Goal: Task Accomplishment & Management: Use online tool/utility

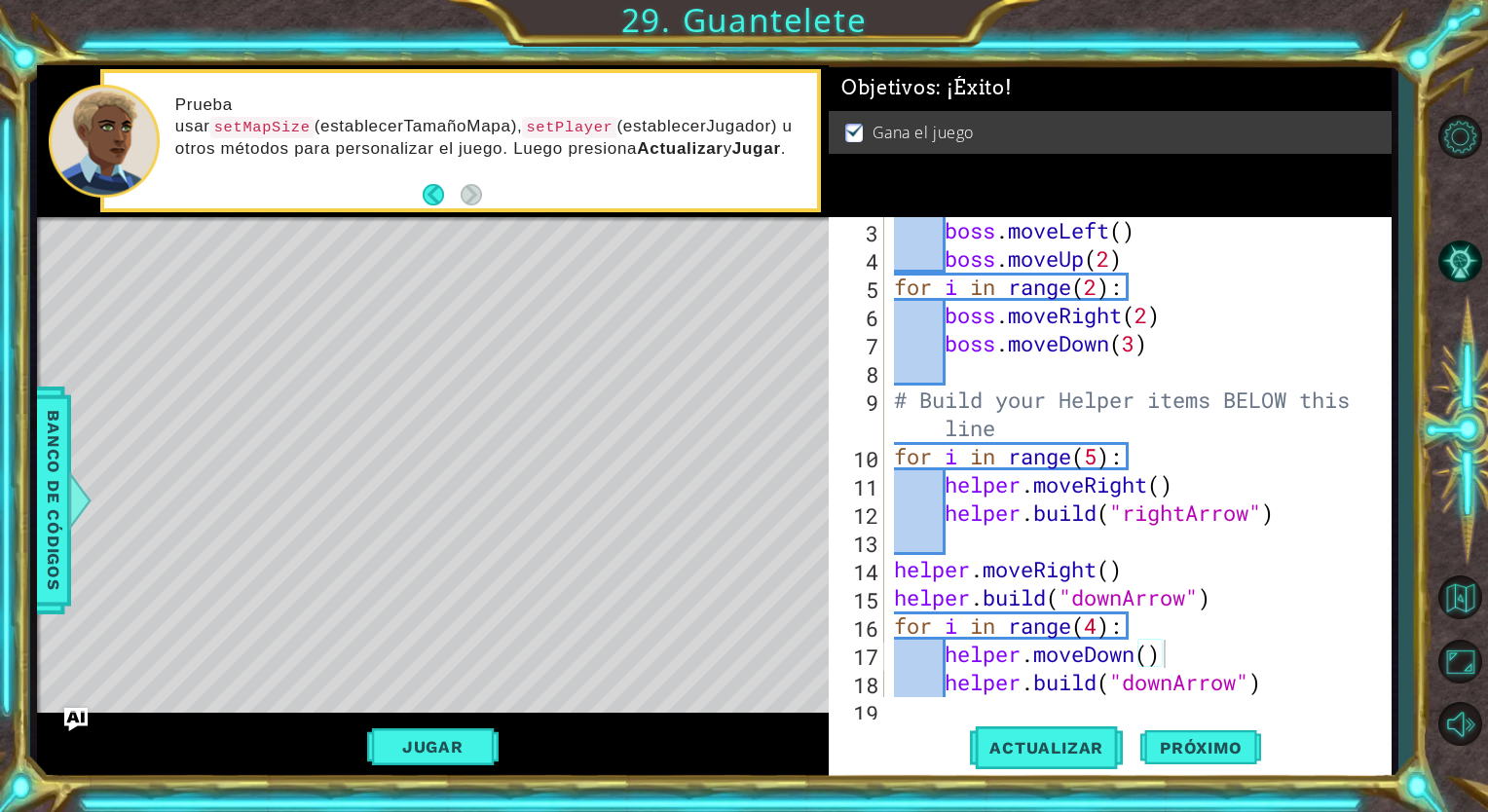
scroll to position [90, 0]
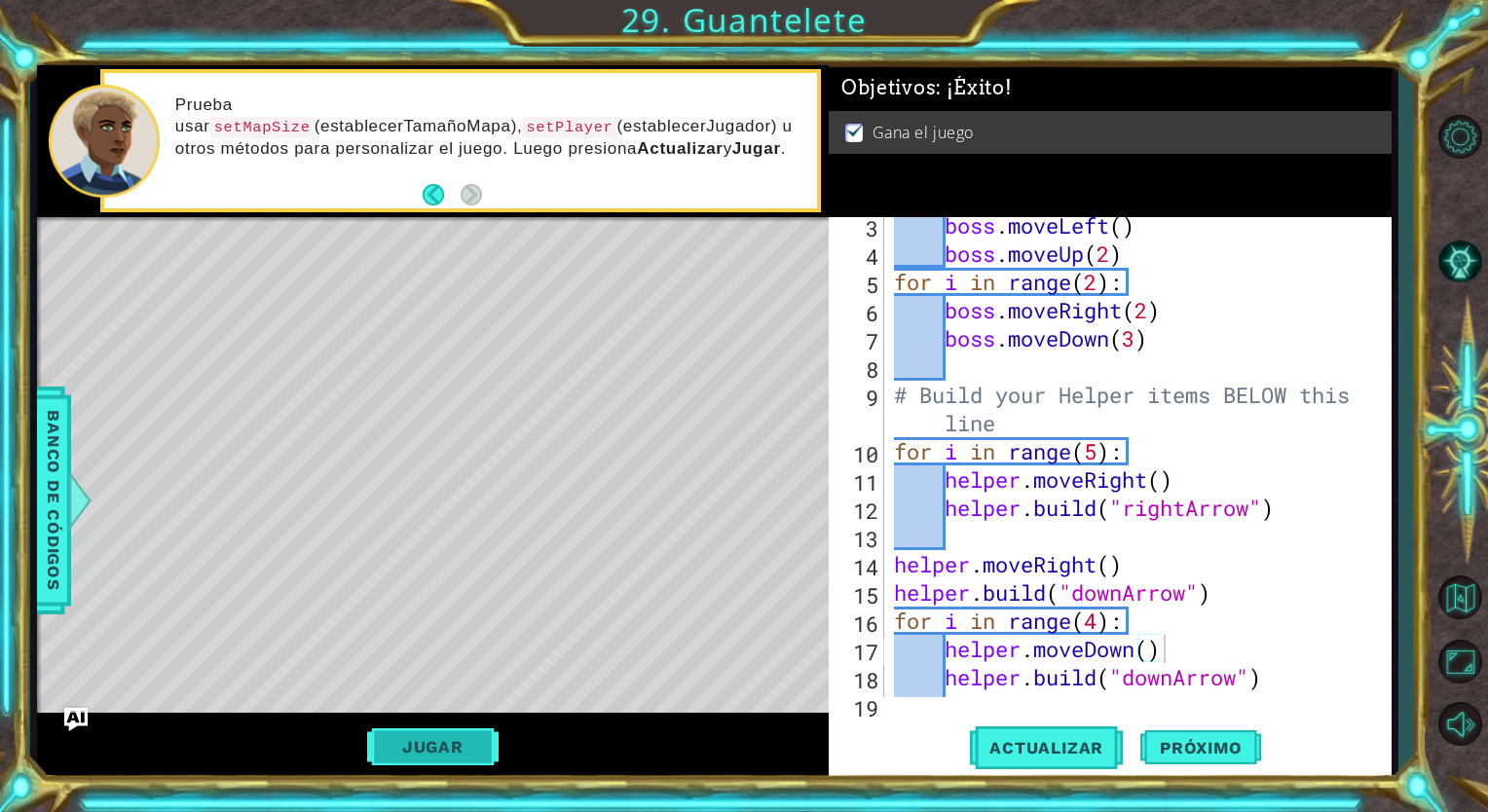
click at [450, 743] on button "Jugar" at bounding box center [432, 747] width 131 height 37
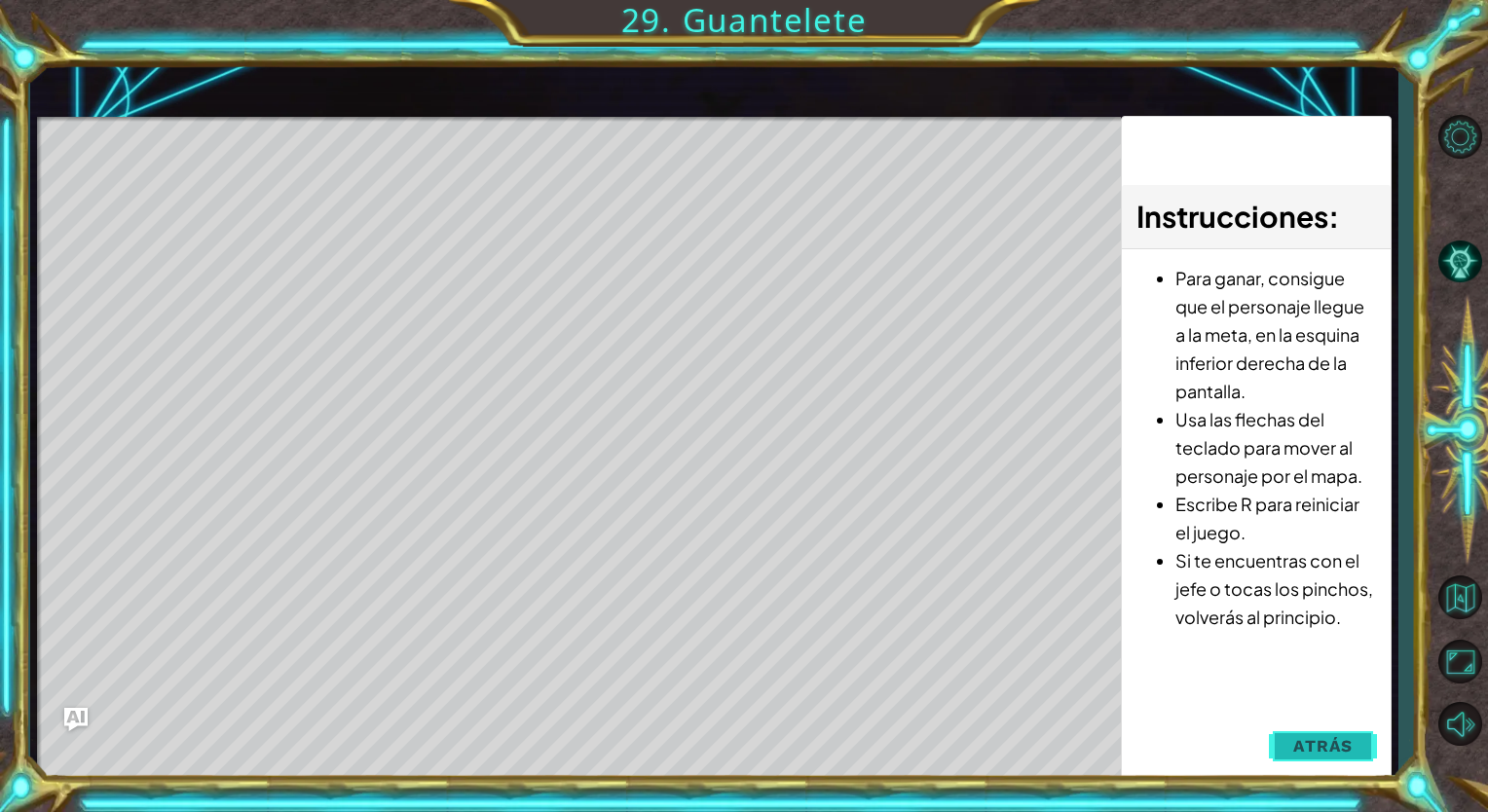
click at [1321, 744] on span "Atrás" at bounding box center [1322, 745] width 59 height 19
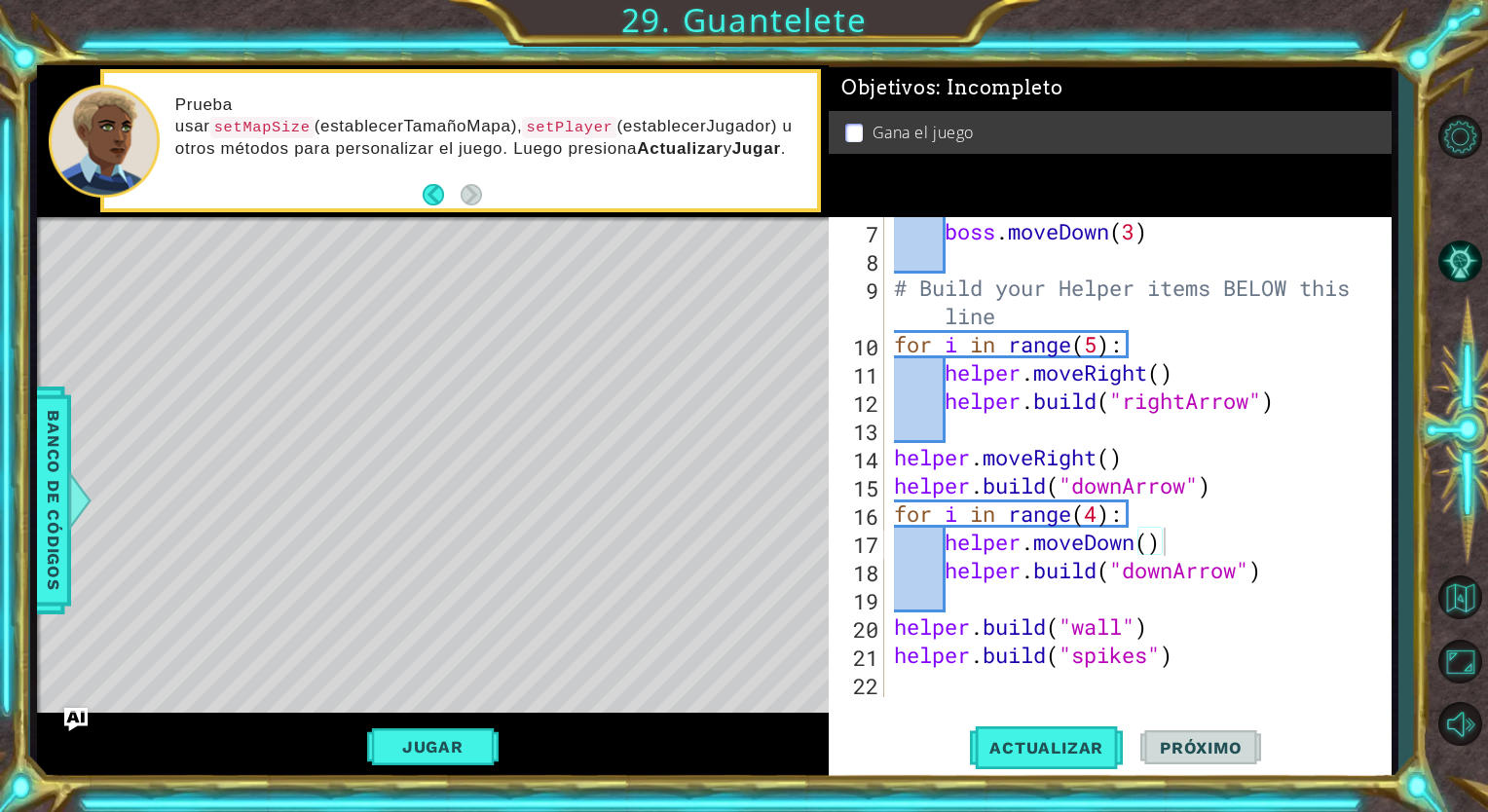
scroll to position [198, 0]
drag, startPoint x: 468, startPoint y: 749, endPoint x: 1034, endPoint y: 563, distance: 595.7
click at [938, 565] on div "1 ההההההההההההההההההההההההההההההההההההההההההההההההההההההההההההההההההההההההההההה…" at bounding box center [715, 422] width 1356 height 715
click at [1059, 590] on div "boss . moveDown ( 3 ) # Build your Helper items BELOW this line for i in range …" at bounding box center [1135, 485] width 491 height 537
click at [975, 680] on div "boss . moveDown ( 3 ) # Build your Helper items BELOW this line for i in range …" at bounding box center [1135, 485] width 491 height 537
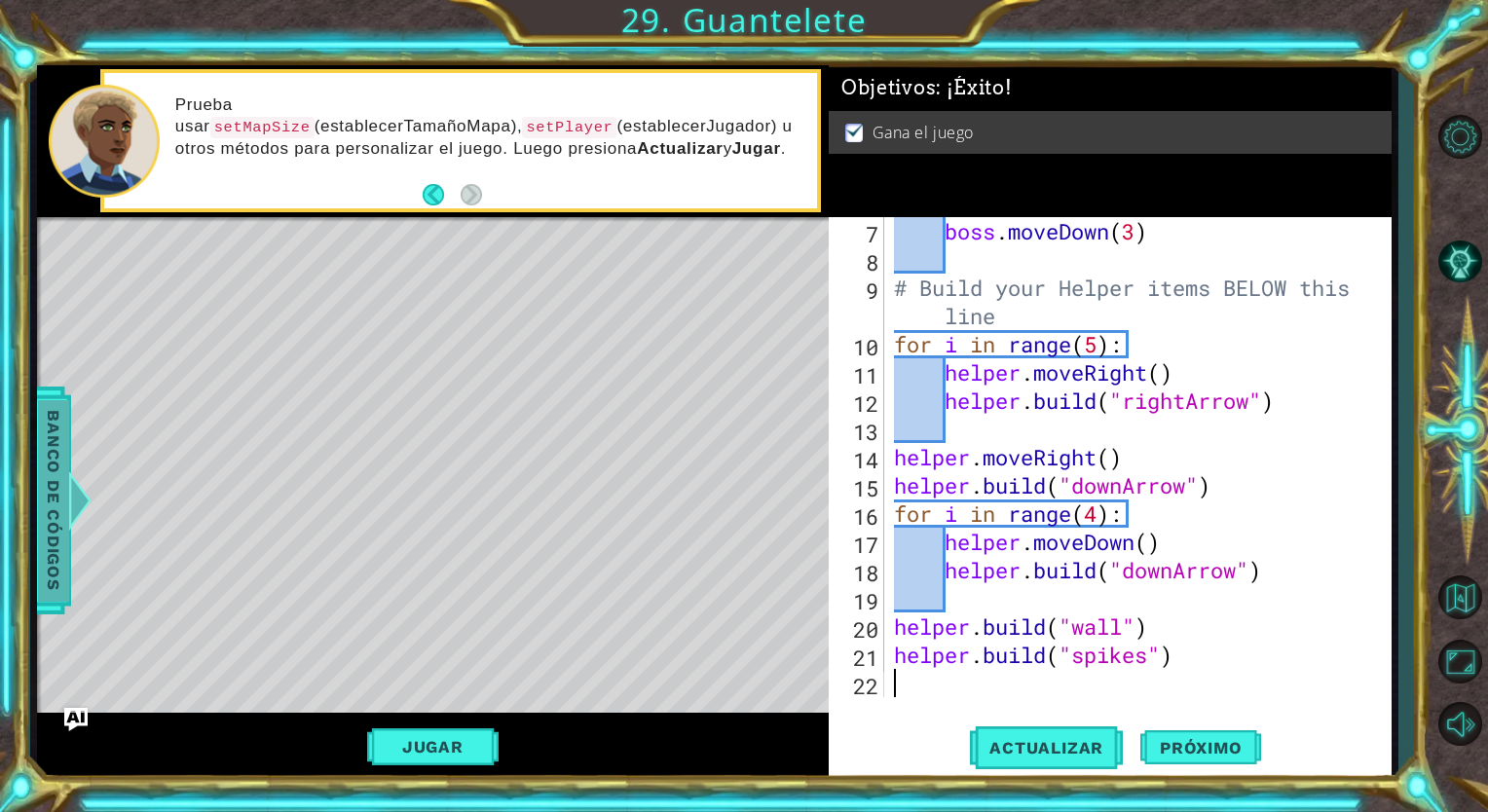
click at [68, 509] on div at bounding box center [79, 500] width 24 height 58
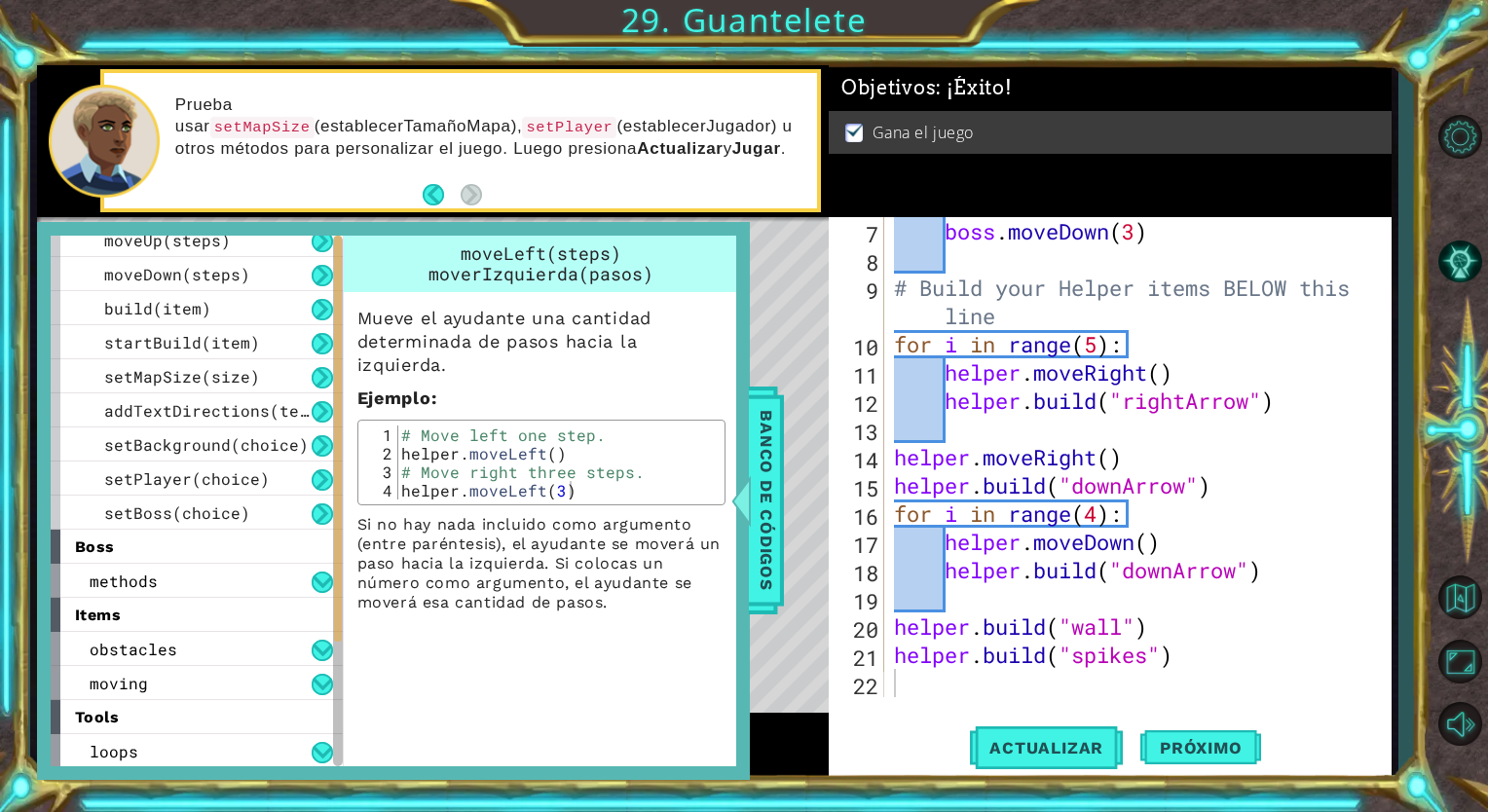
scroll to position [0, 0]
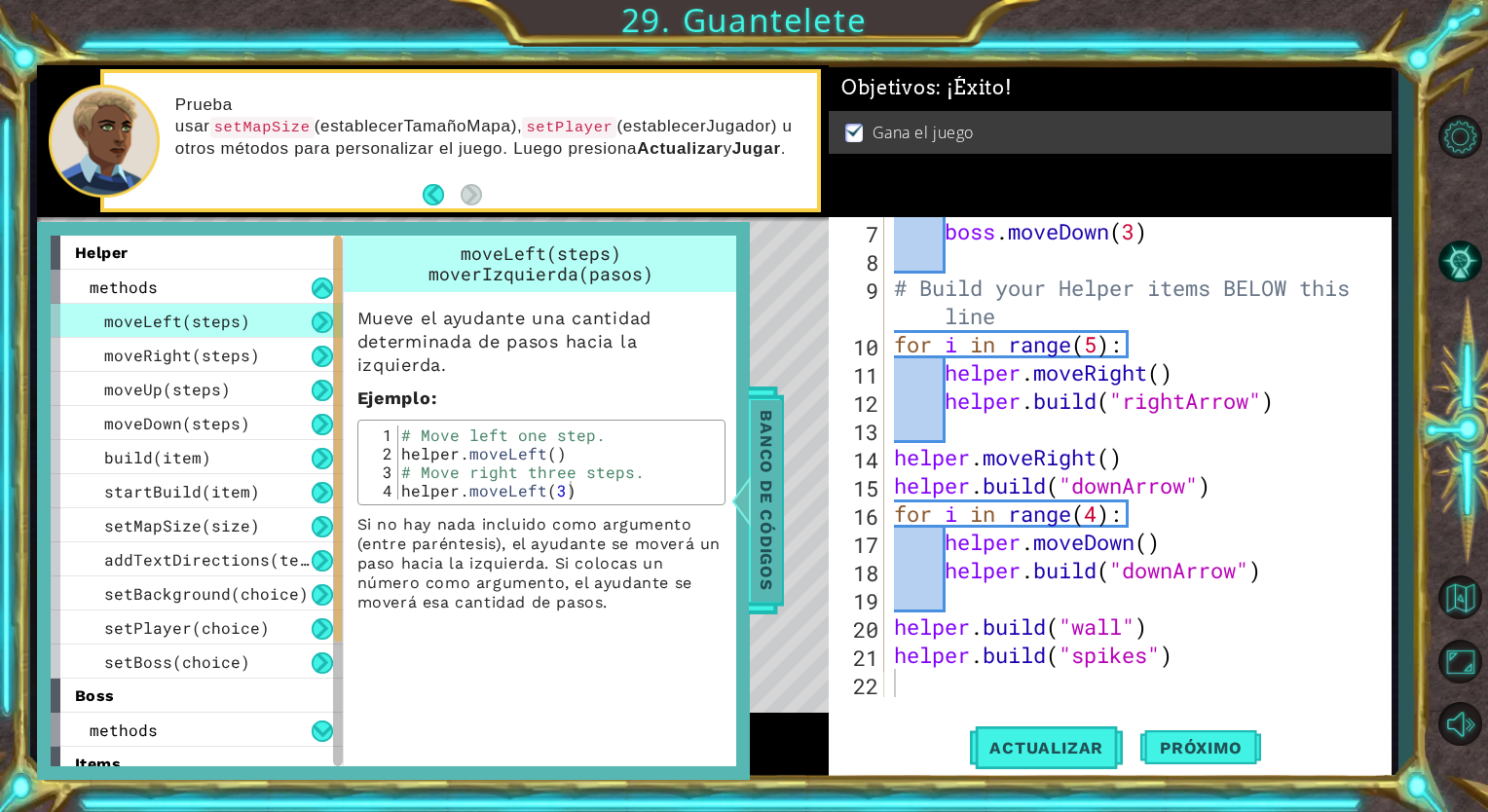
click at [755, 453] on span "Banco de códigos" at bounding box center [766, 501] width 31 height 202
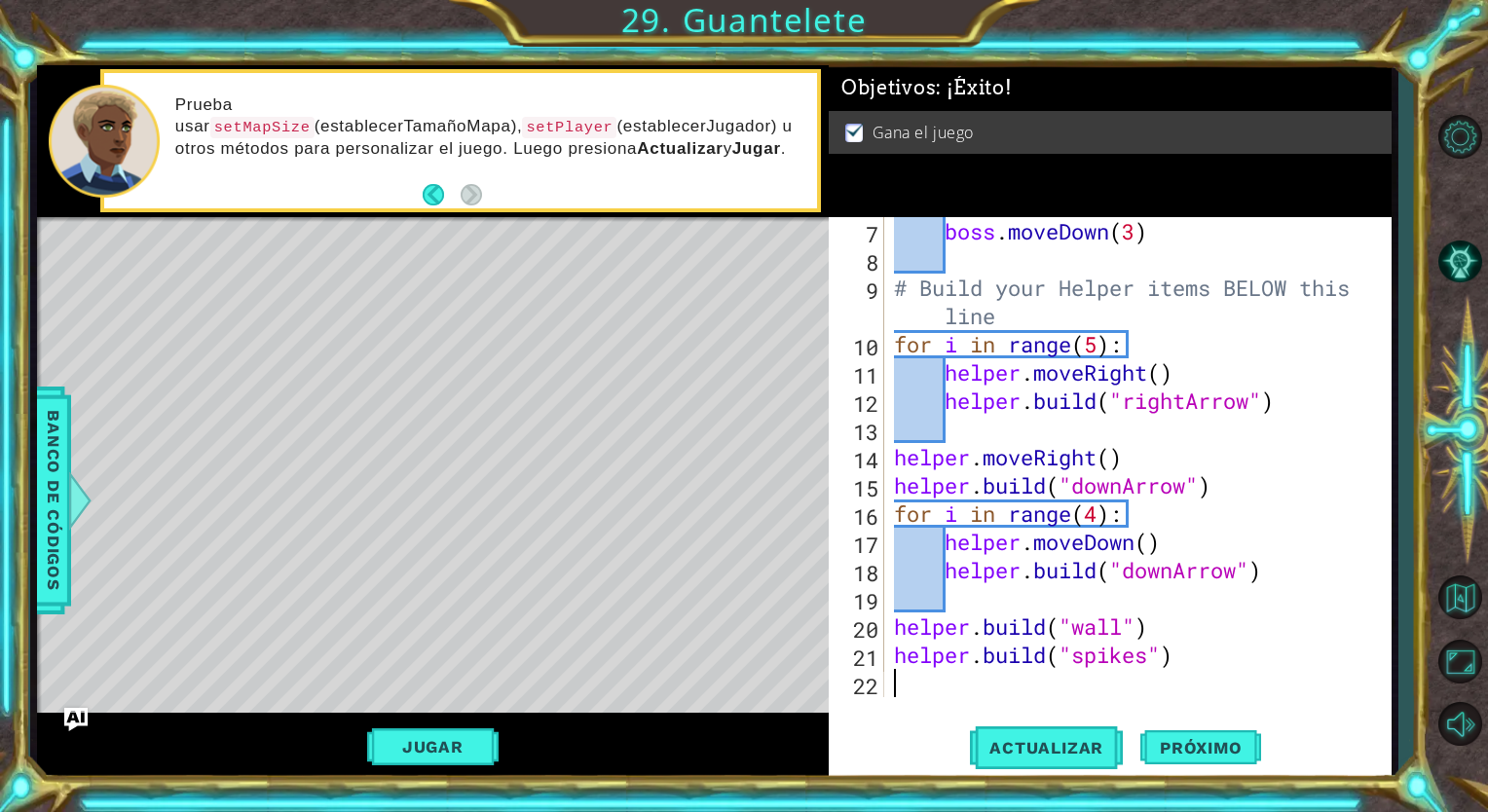
click at [1017, 691] on div "boss . moveDown ( 3 ) # Build your Helper items BELOW this line for i in range …" at bounding box center [1135, 485] width 491 height 537
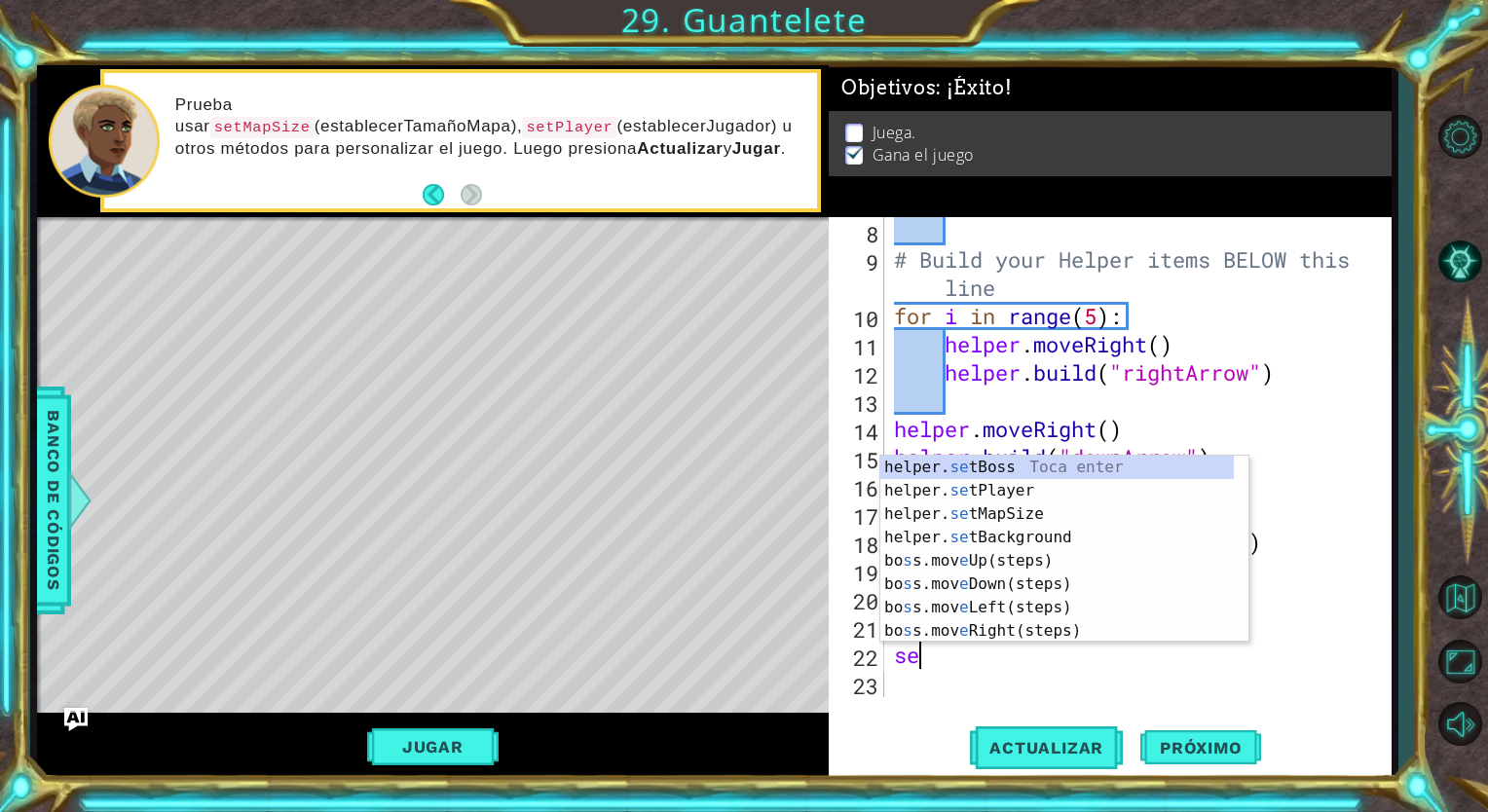
type textarea "s"
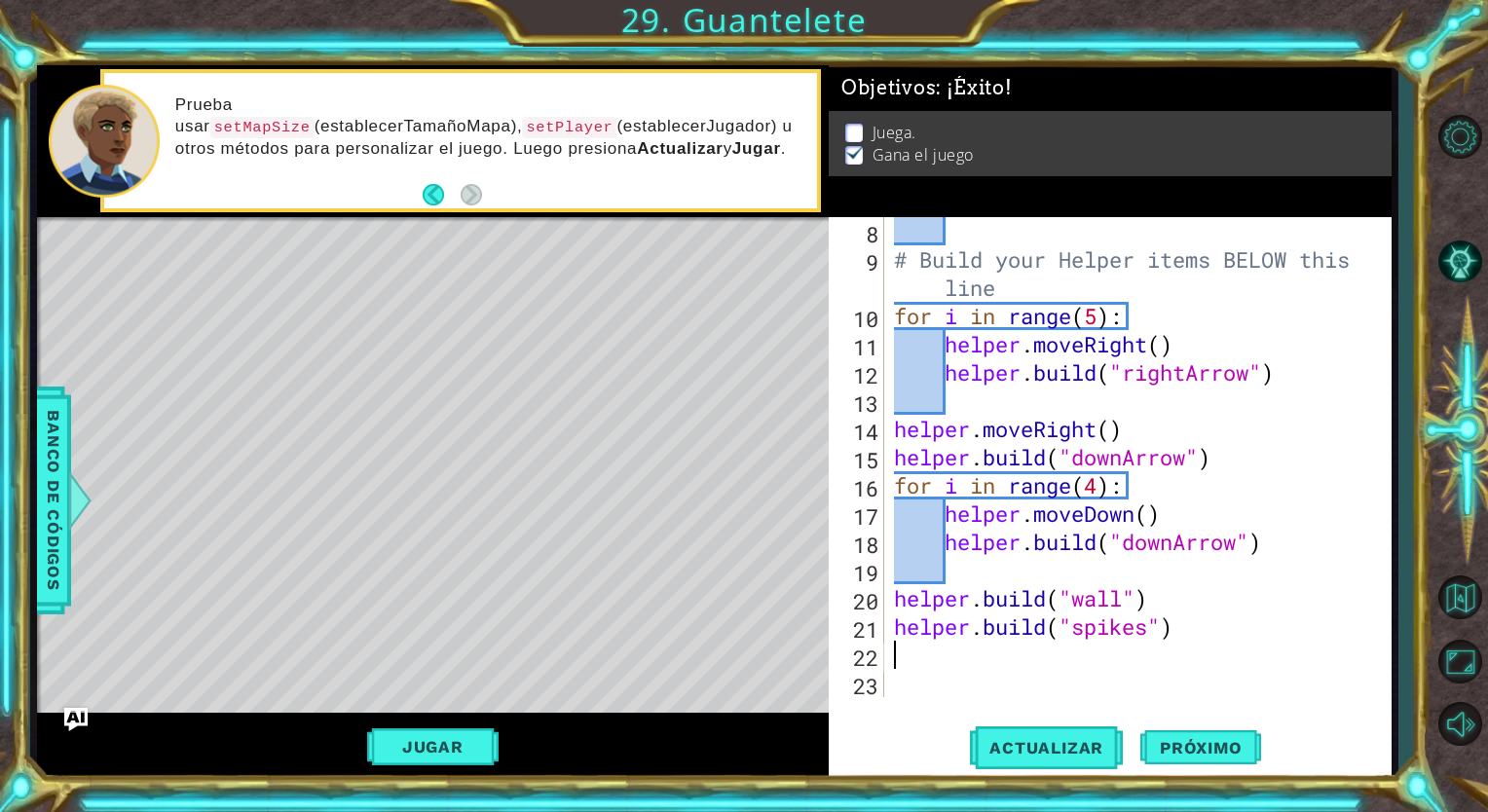
scroll to position [226, 0]
click at [1232, 754] on span "Próximo" at bounding box center [1201, 748] width 121 height 19
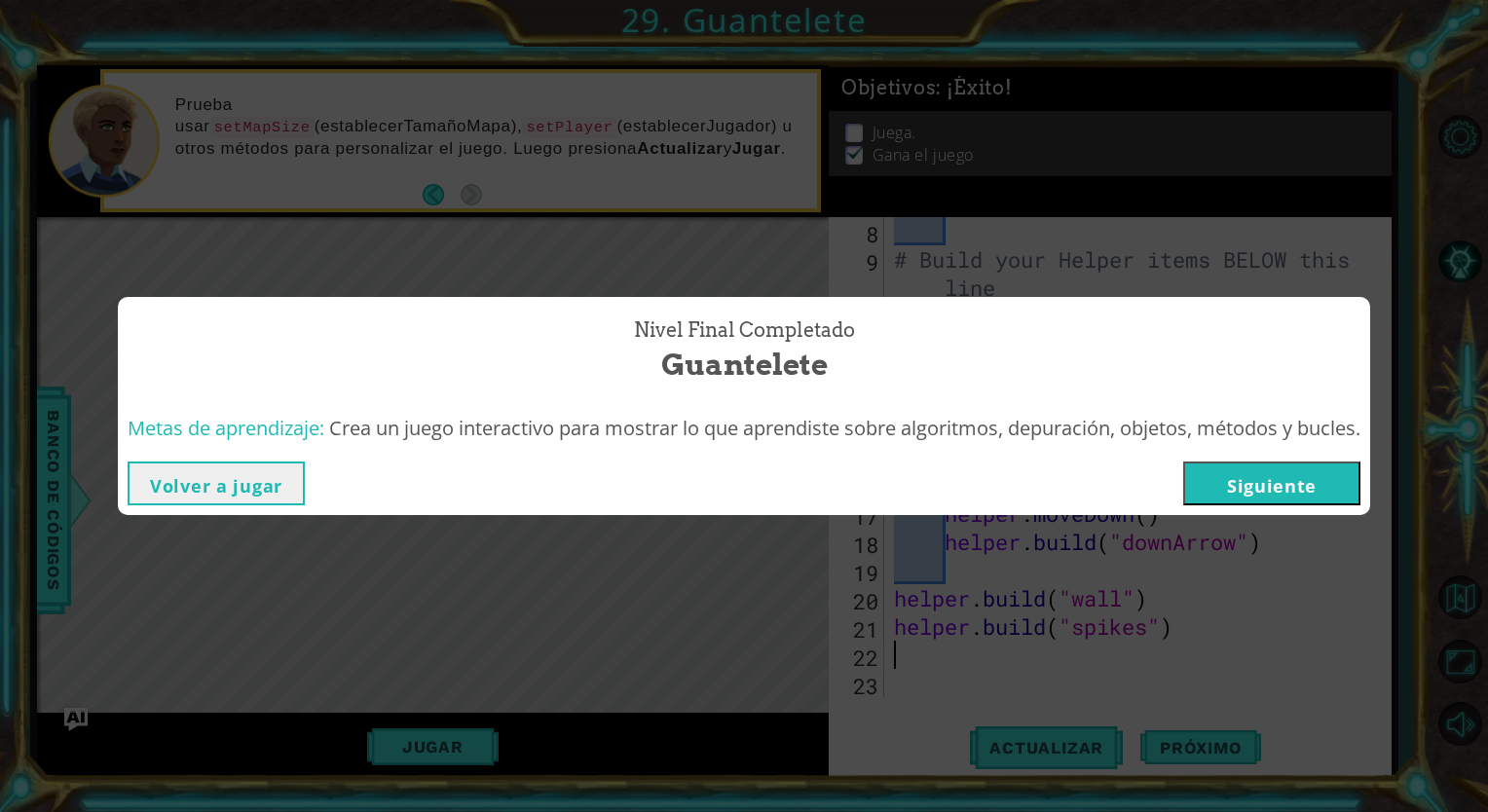
click at [1238, 482] on button "Siguiente" at bounding box center [1271, 484] width 177 height 44
